Goal: Task Accomplishment & Management: Manage account settings

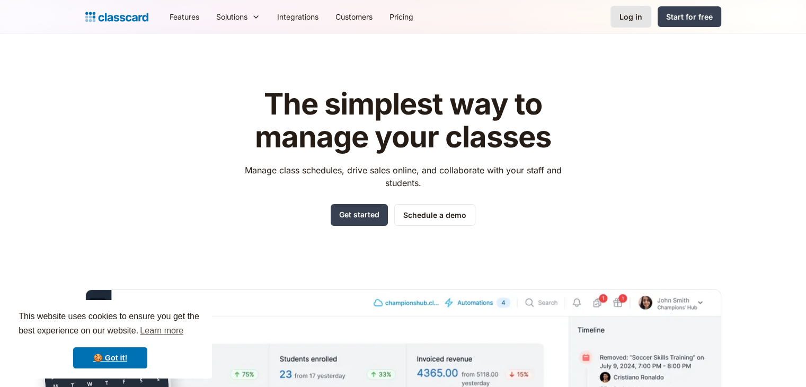
click at [628, 22] on link "Log in" at bounding box center [631, 17] width 41 height 22
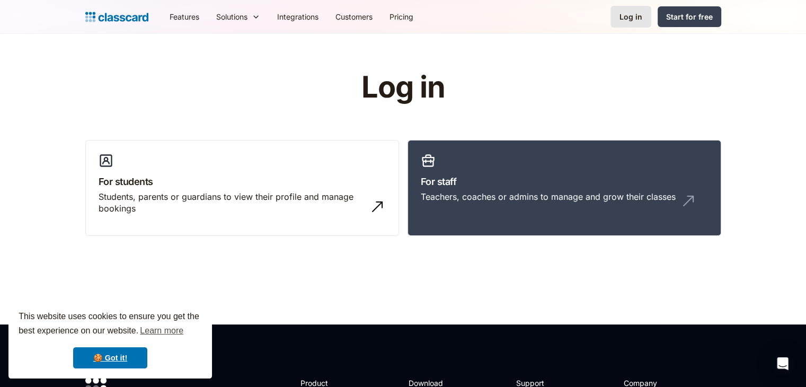
click at [634, 17] on div "Log in" at bounding box center [631, 16] width 23 height 11
click at [328, 187] on h3 "For students" at bounding box center [242, 181] width 287 height 14
